Goal: Task Accomplishment & Management: Use online tool/utility

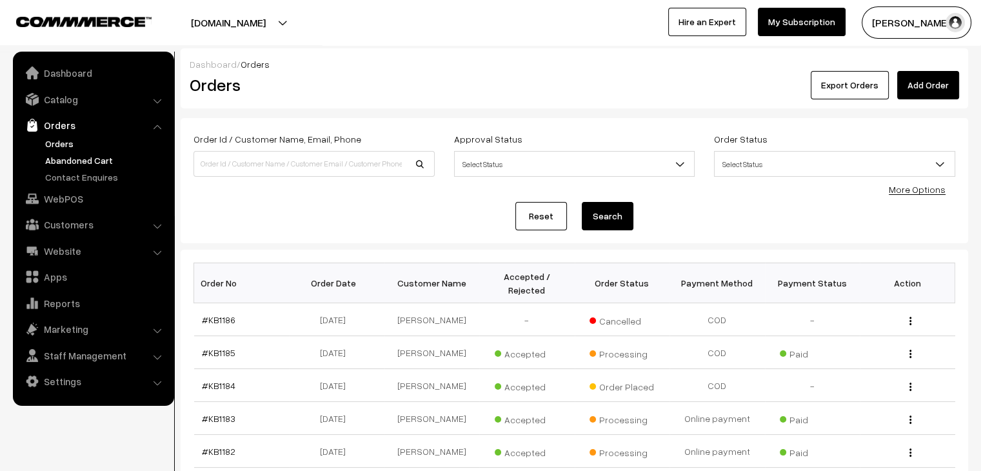
click at [104, 158] on link "Abandoned Cart" at bounding box center [106, 161] width 128 height 14
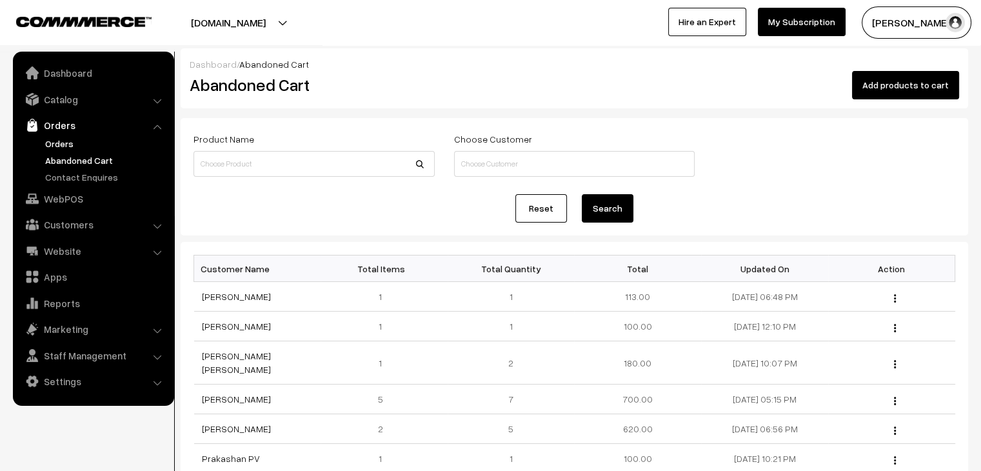
click at [59, 137] on link "Orders" at bounding box center [106, 144] width 128 height 14
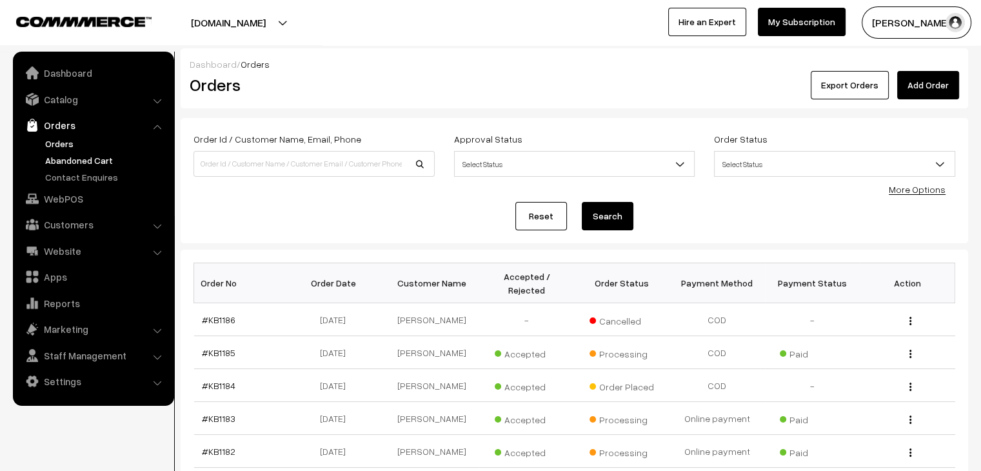
click at [85, 157] on link "Abandoned Cart" at bounding box center [106, 161] width 128 height 14
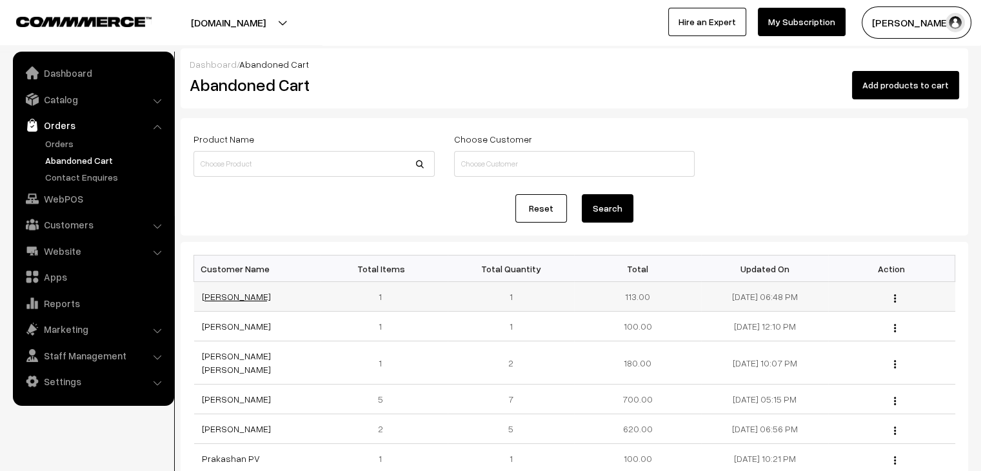
click at [250, 297] on link "Tarannum Saiyed" at bounding box center [236, 296] width 69 height 11
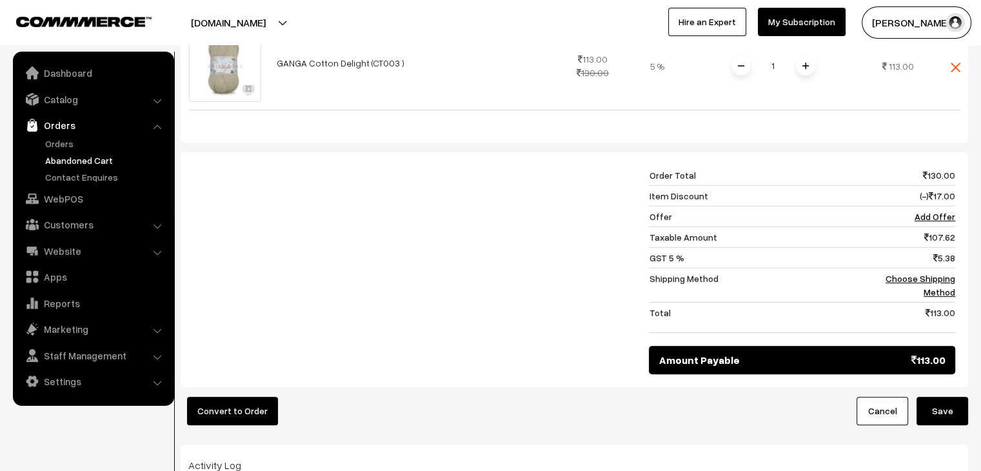
scroll to position [361, 0]
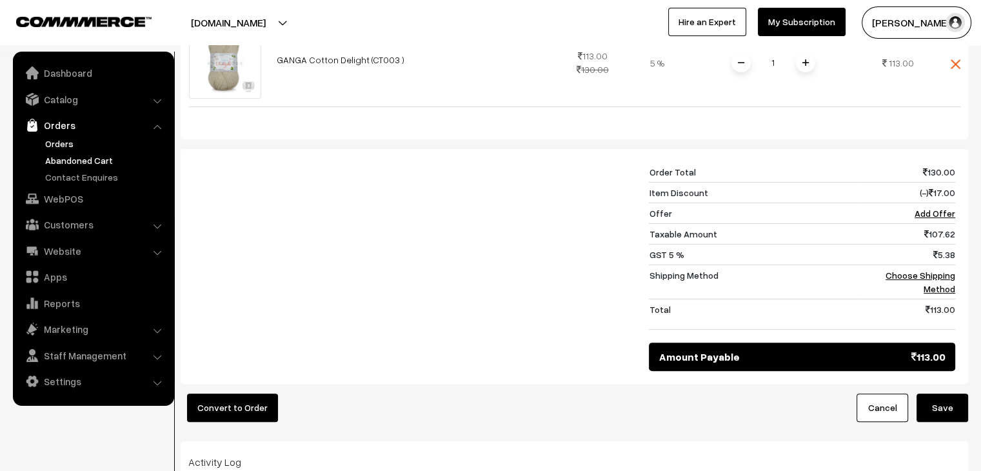
click at [114, 144] on link "Orders" at bounding box center [106, 144] width 128 height 14
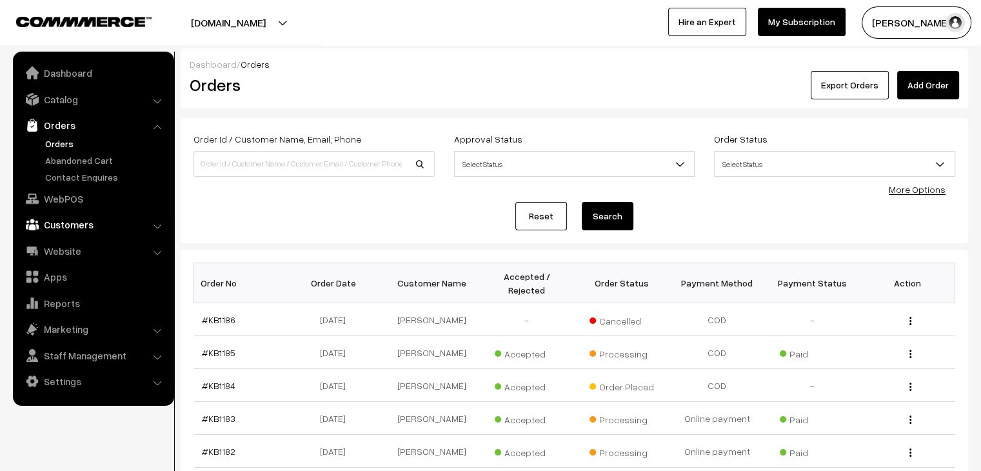
click at [77, 224] on link "Customers" at bounding box center [93, 224] width 154 height 23
click at [77, 194] on link "Customers" at bounding box center [106, 196] width 128 height 14
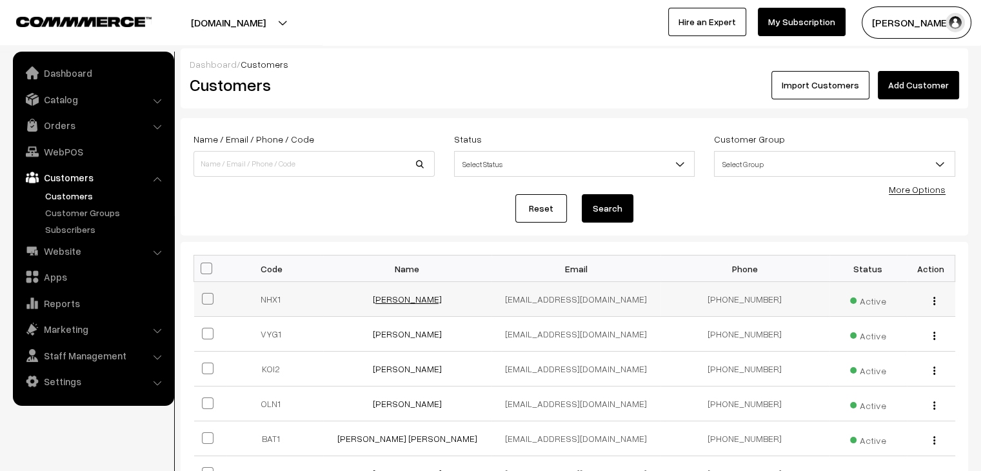
click at [420, 303] on link "[PERSON_NAME]" at bounding box center [407, 298] width 69 height 11
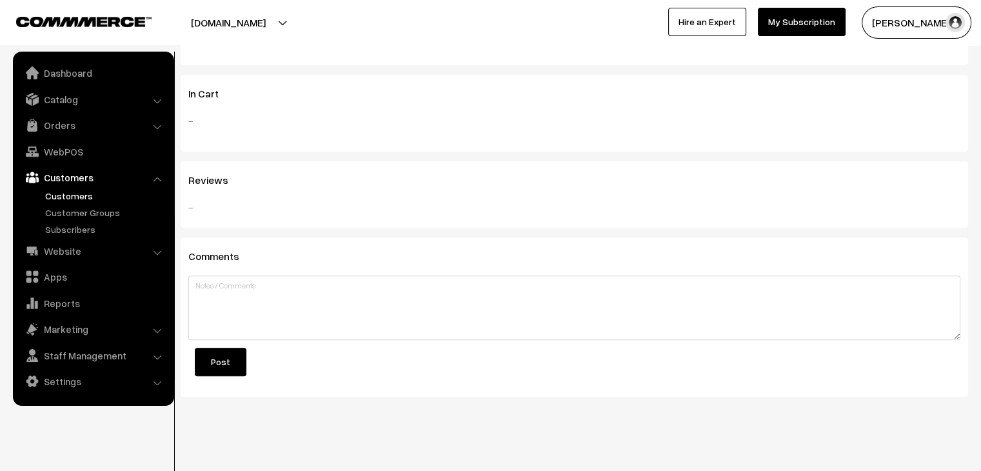
scroll to position [605, 0]
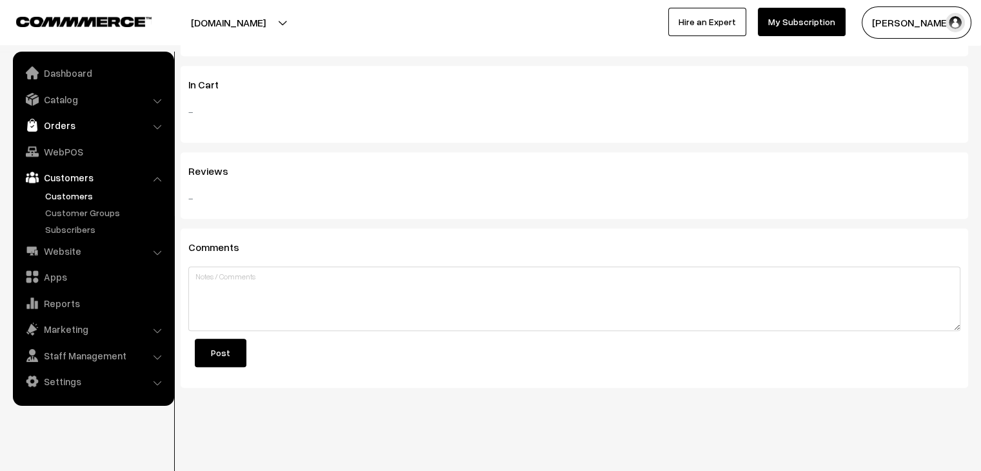
click at [77, 115] on link "Orders" at bounding box center [93, 125] width 154 height 23
click at [72, 140] on link "Orders" at bounding box center [106, 144] width 128 height 14
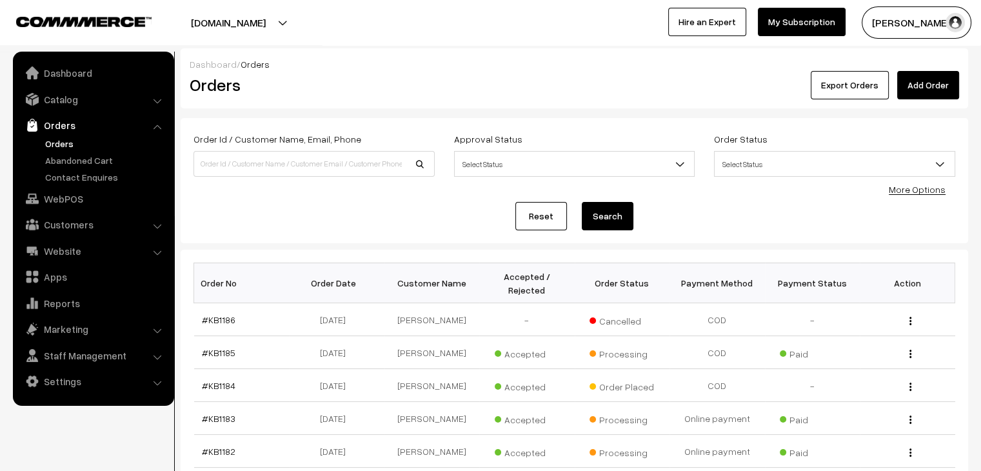
click at [64, 143] on link "Orders" at bounding box center [106, 144] width 128 height 14
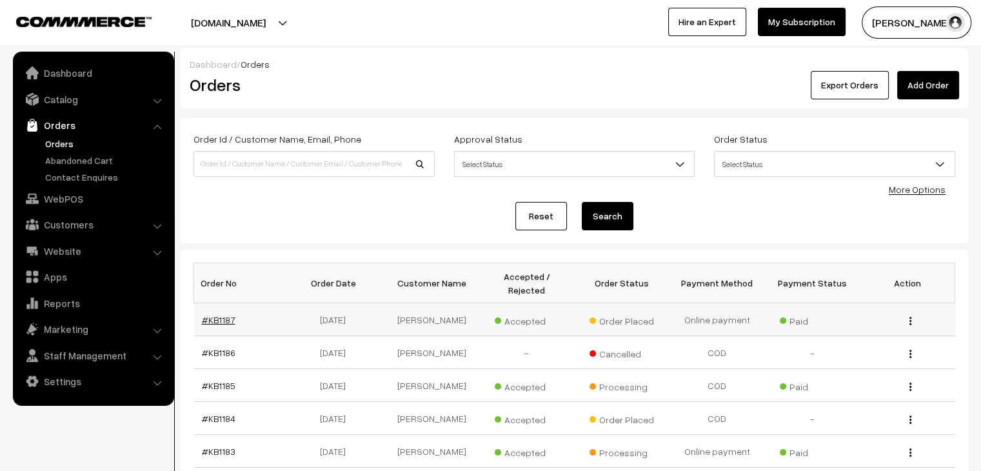
click at [224, 314] on link "#KB1187" at bounding box center [219, 319] width 34 height 11
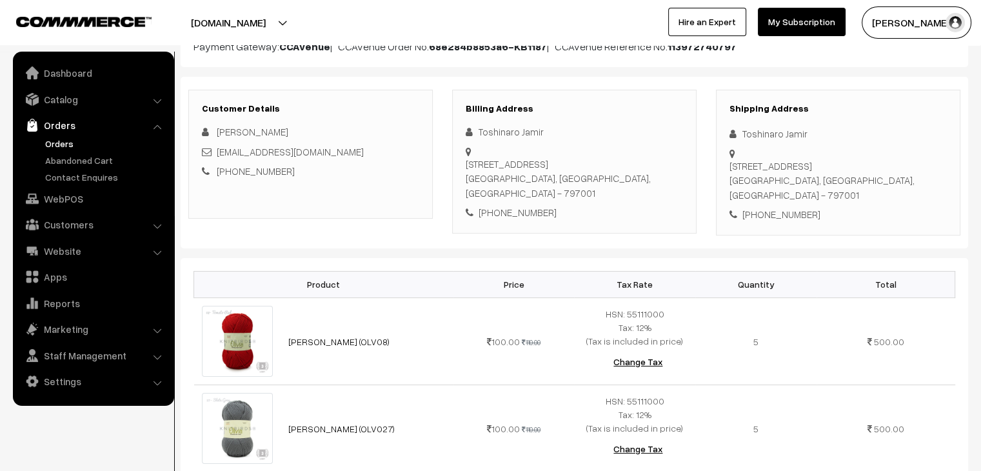
scroll to position [146, 0]
click at [61, 140] on link "Orders" at bounding box center [106, 144] width 128 height 14
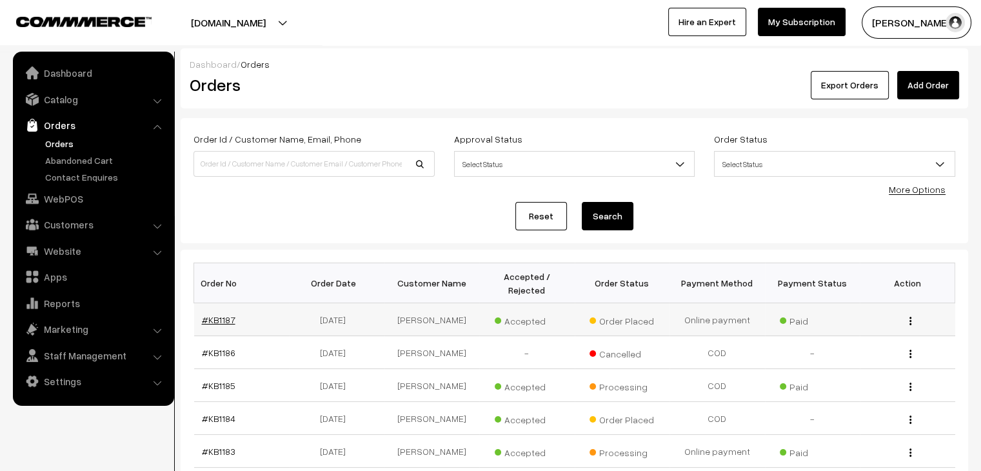
click at [209, 314] on link "#KB1187" at bounding box center [219, 319] width 34 height 11
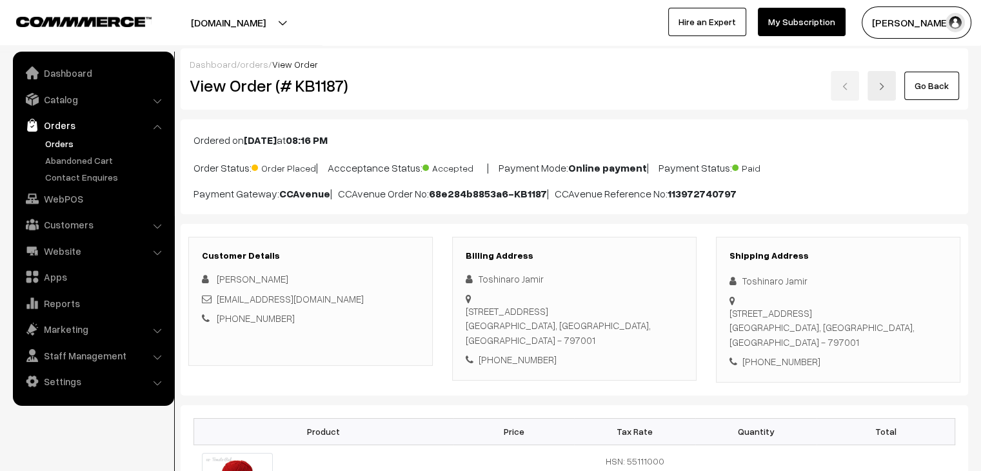
click at [52, 141] on link "Orders" at bounding box center [106, 144] width 128 height 14
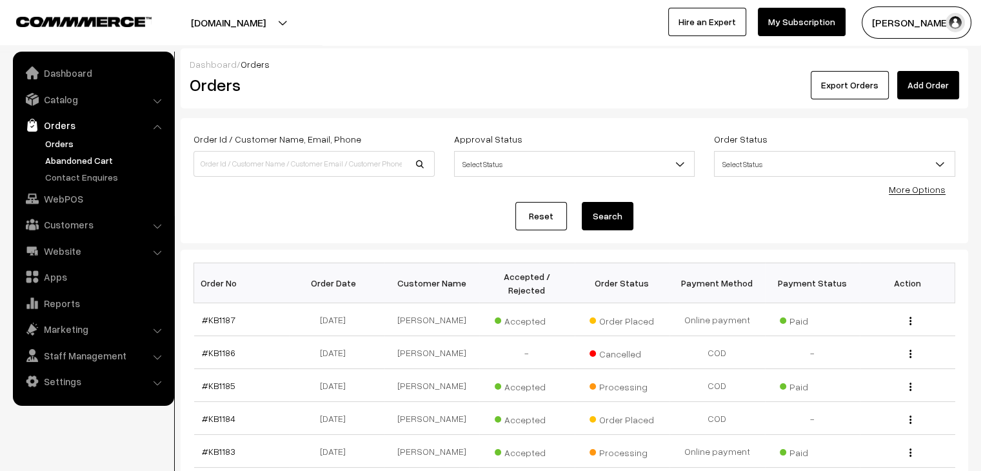
click at [94, 154] on link "Abandoned Cart" at bounding box center [106, 161] width 128 height 14
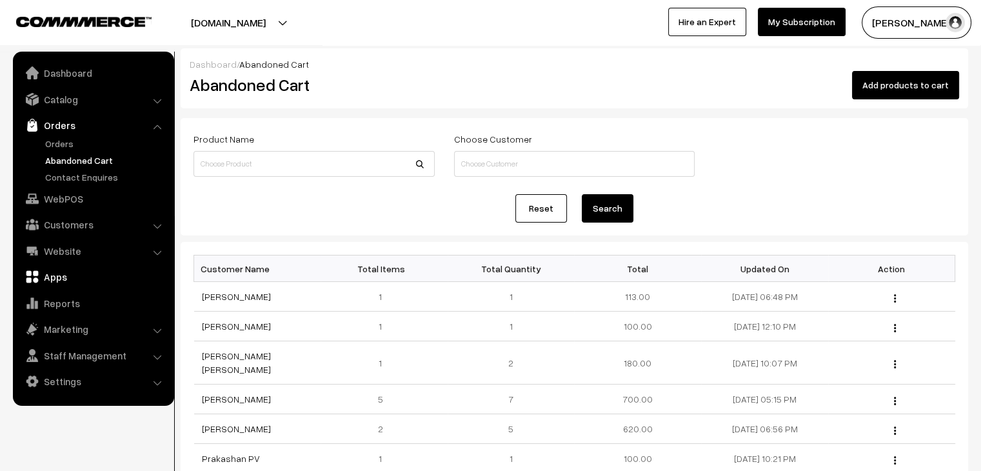
click at [61, 282] on link "Apps" at bounding box center [93, 276] width 154 height 23
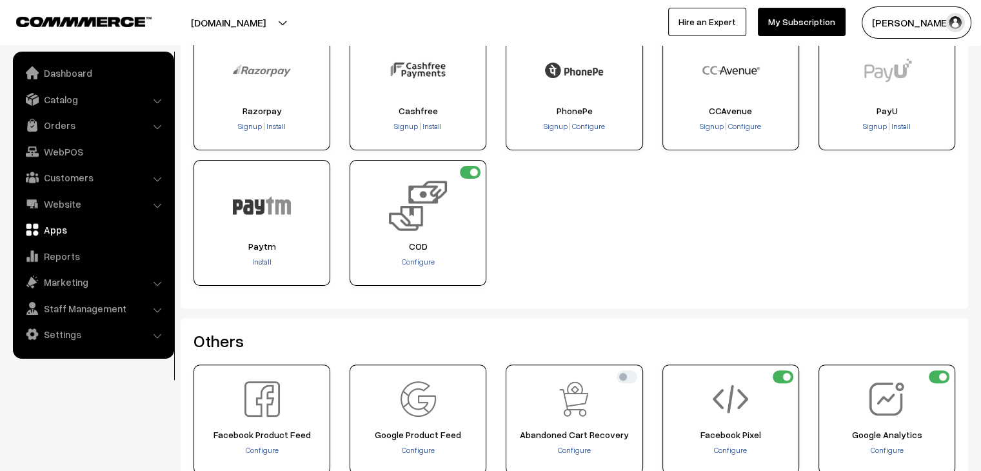
scroll to position [310, 0]
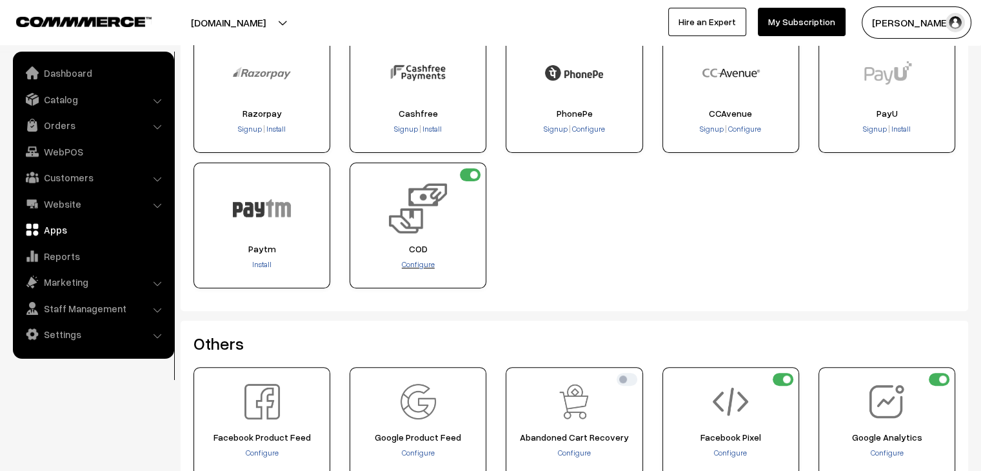
click at [430, 264] on span "Configure" at bounding box center [418, 264] width 33 height 10
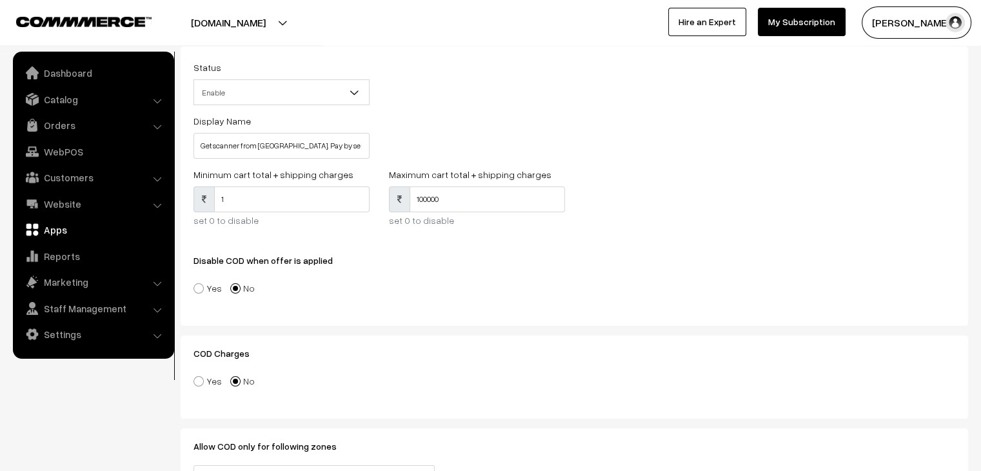
scroll to position [66, 0]
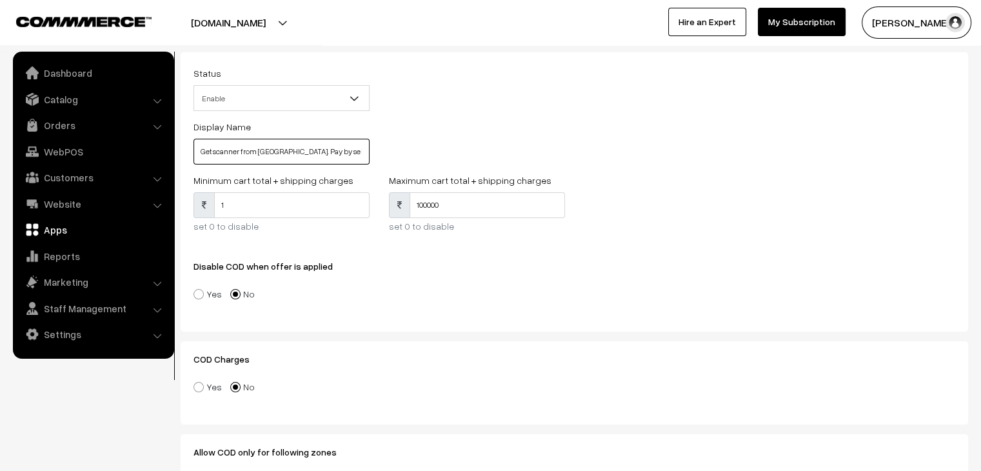
click at [268, 153] on input "Get scanner from us. Pay by self and send screenshot at WhatsApp." at bounding box center [281, 152] width 176 height 26
click at [212, 148] on input "Get scanner from us. Pay by self and send screenshot at WhatsApp." at bounding box center [281, 152] width 176 height 26
click at [246, 154] on input "Get scanner from us. Pay by self and send screenshot at WhatsApp." at bounding box center [281, 152] width 176 height 26
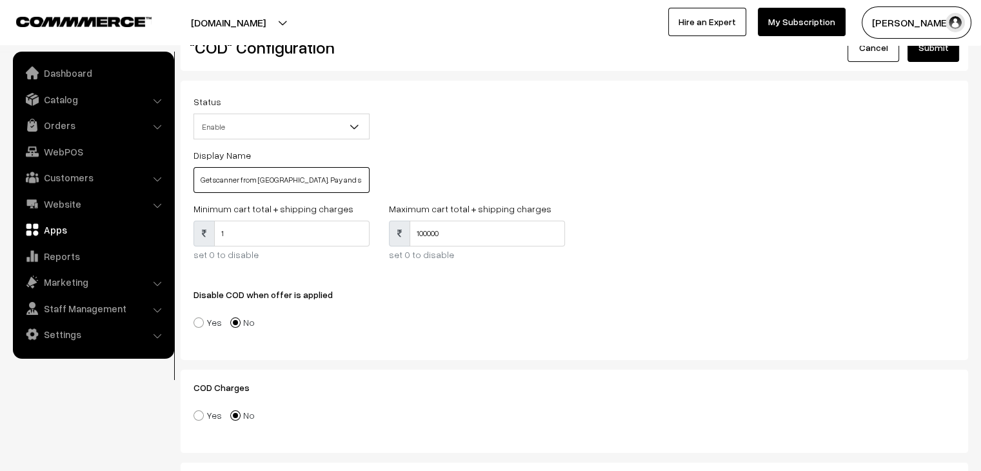
scroll to position [0, 0]
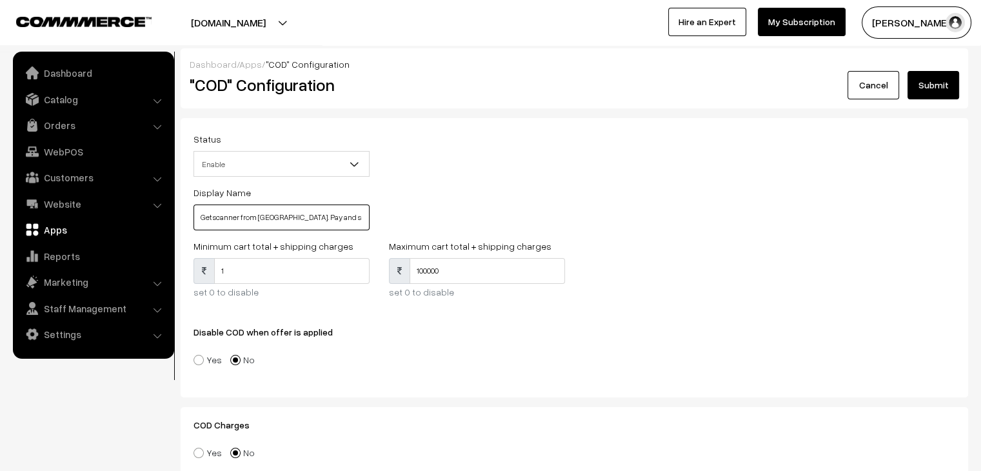
type input "Get scanner from us. Pay and send screenshot at WhatsApp."
click at [922, 92] on button "Submit" at bounding box center [933, 85] width 52 height 28
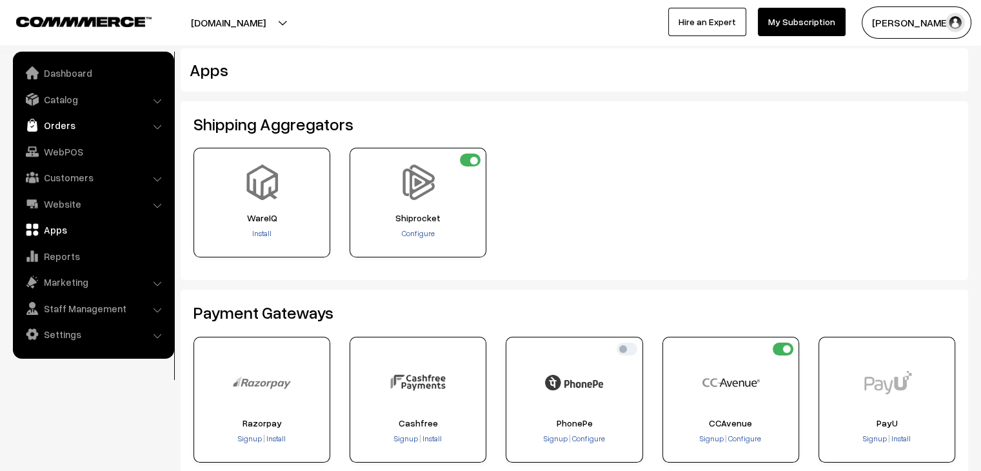
click at [129, 125] on link "Orders" at bounding box center [93, 125] width 154 height 23
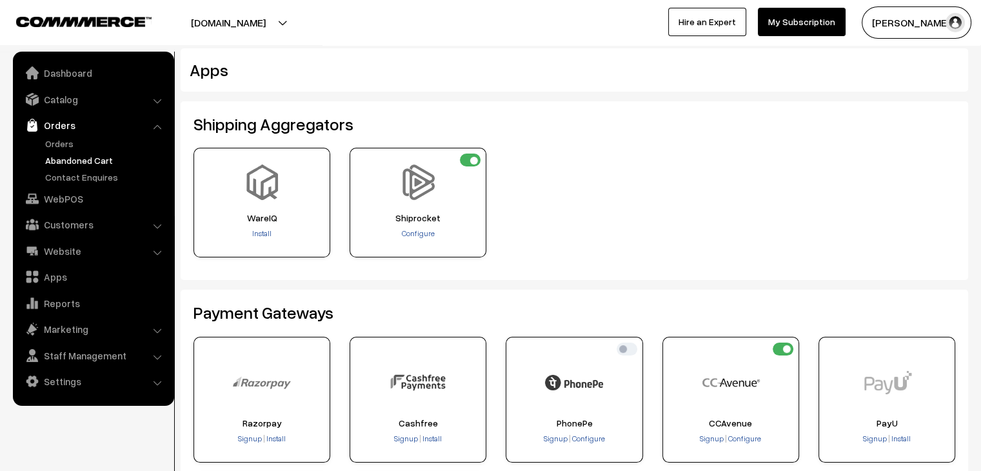
click at [97, 155] on link "Abandoned Cart" at bounding box center [106, 161] width 128 height 14
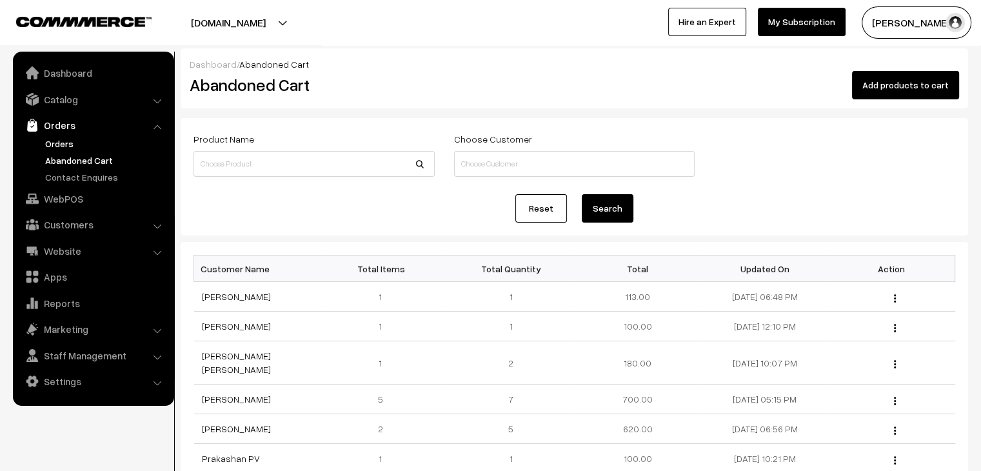
click at [85, 145] on link "Orders" at bounding box center [106, 144] width 128 height 14
